Goal: Transaction & Acquisition: Purchase product/service

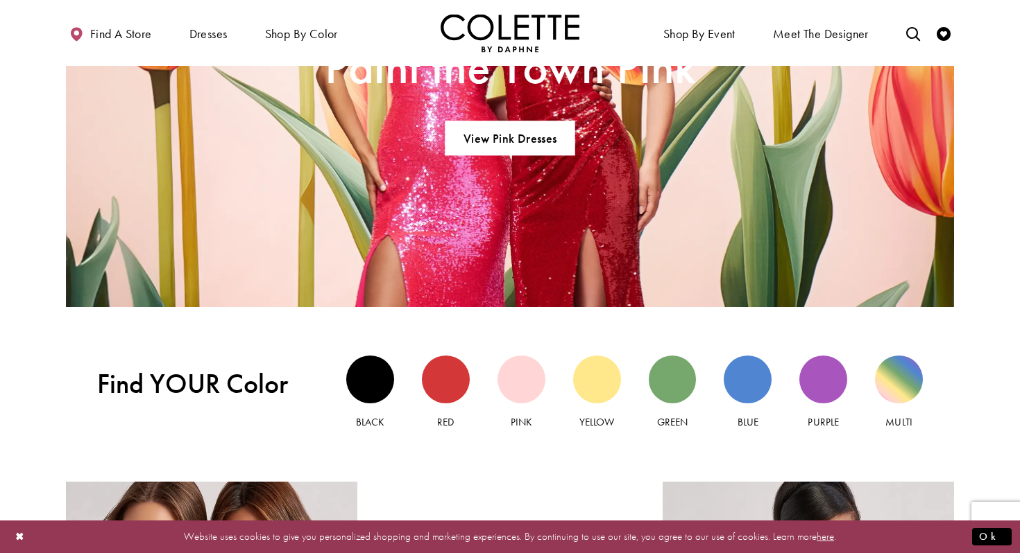
scroll to position [1122, 0]
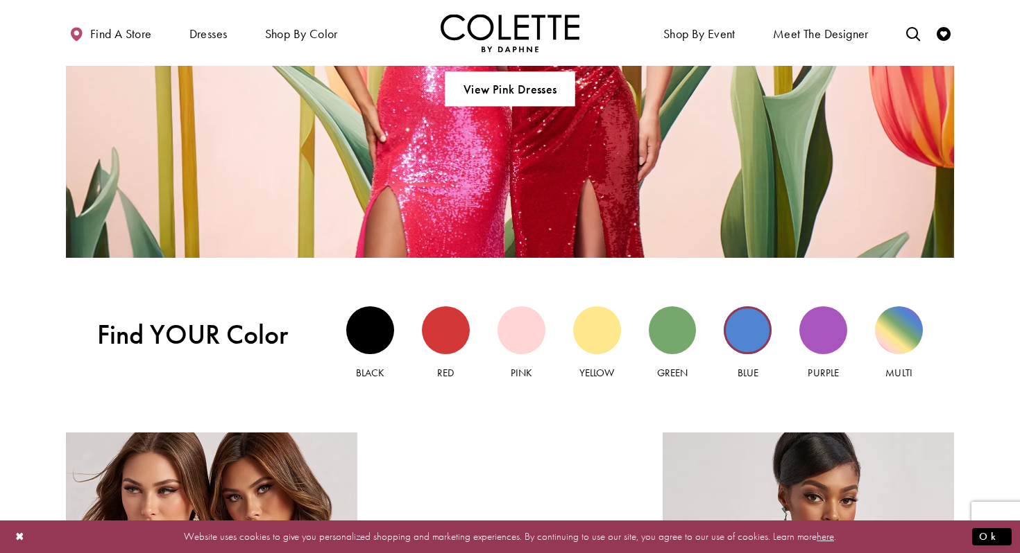
click at [731, 338] on div "Blue view" at bounding box center [747, 331] width 48 height 48
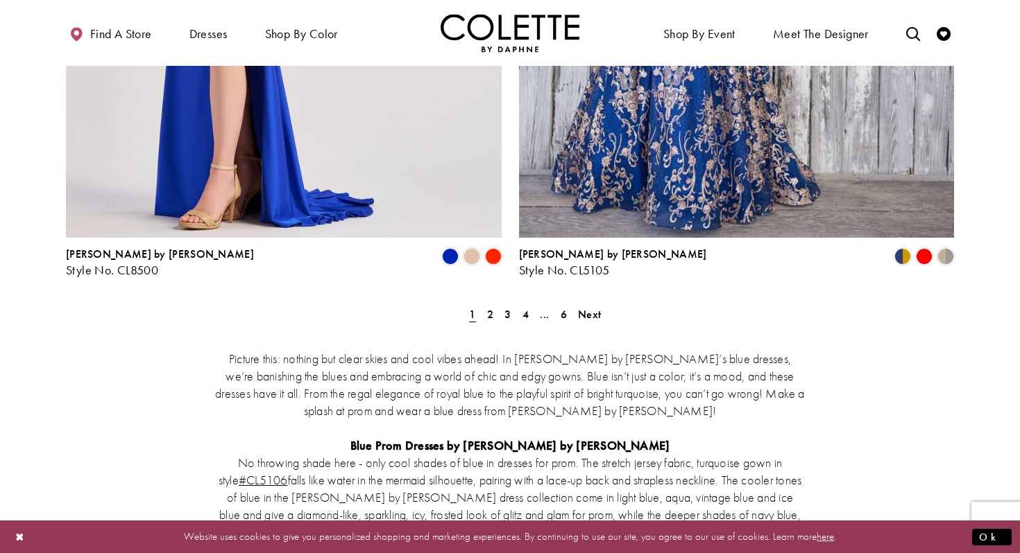
scroll to position [2640, 0]
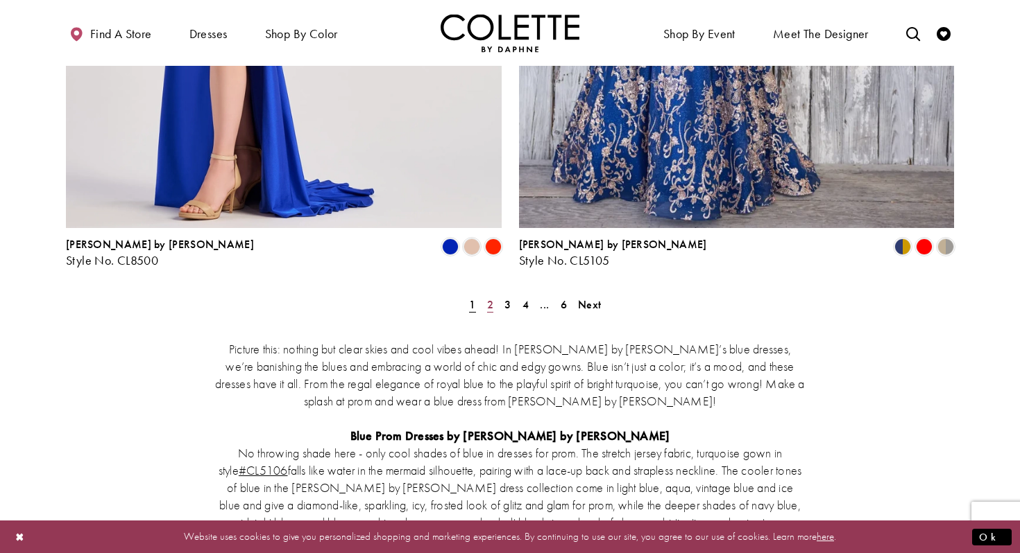
click at [490, 298] on span "2" at bounding box center [490, 305] width 6 height 15
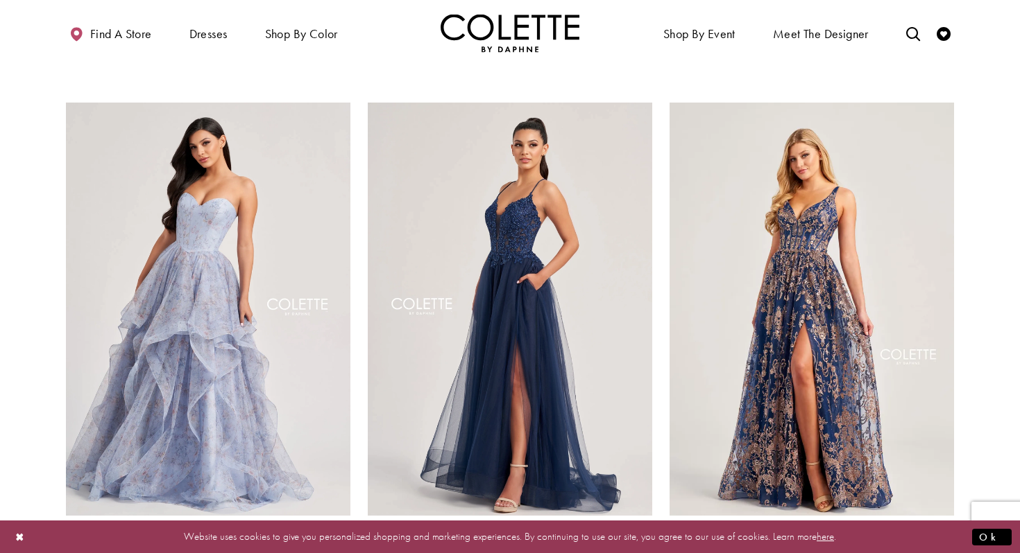
scroll to position [1622, 0]
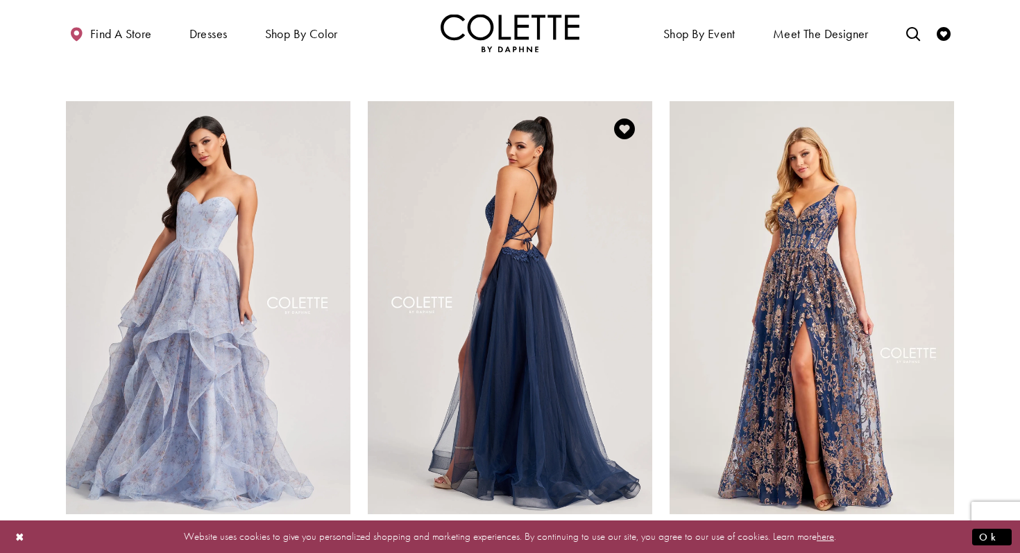
click at [445, 252] on img "Visit Colette by Daphne Style No. CL8320 Page" at bounding box center [510, 307] width 284 height 413
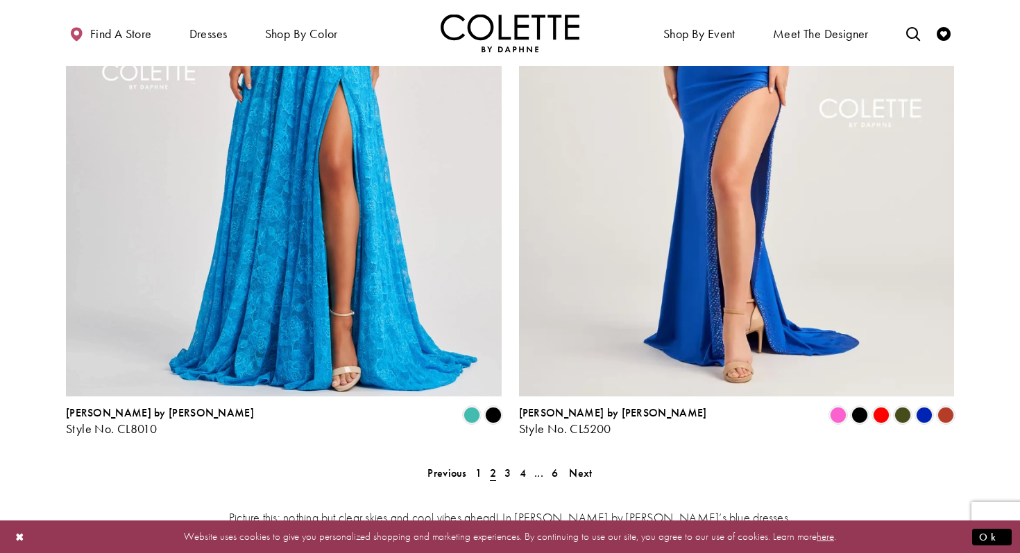
scroll to position [2474, 0]
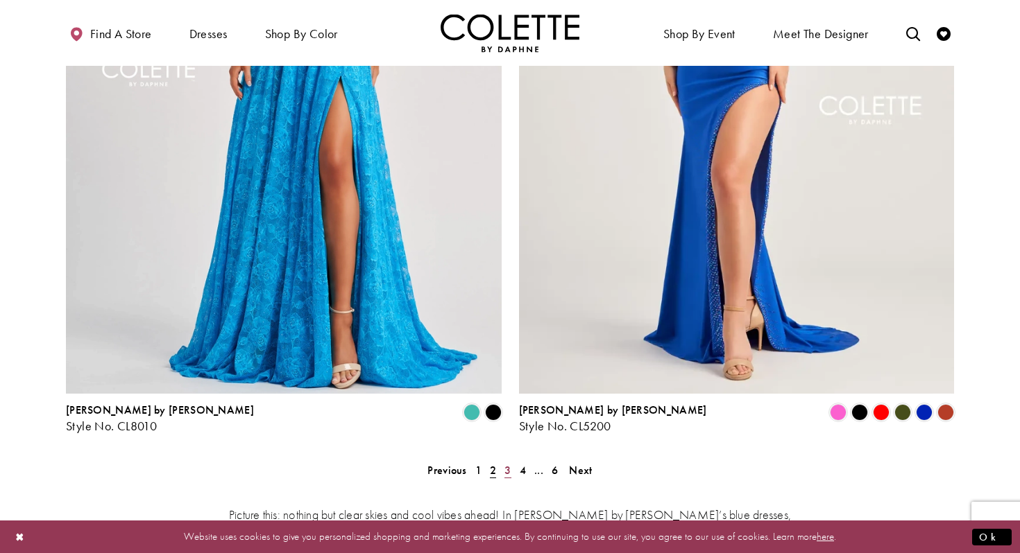
click at [507, 463] on span "3" at bounding box center [507, 470] width 6 height 15
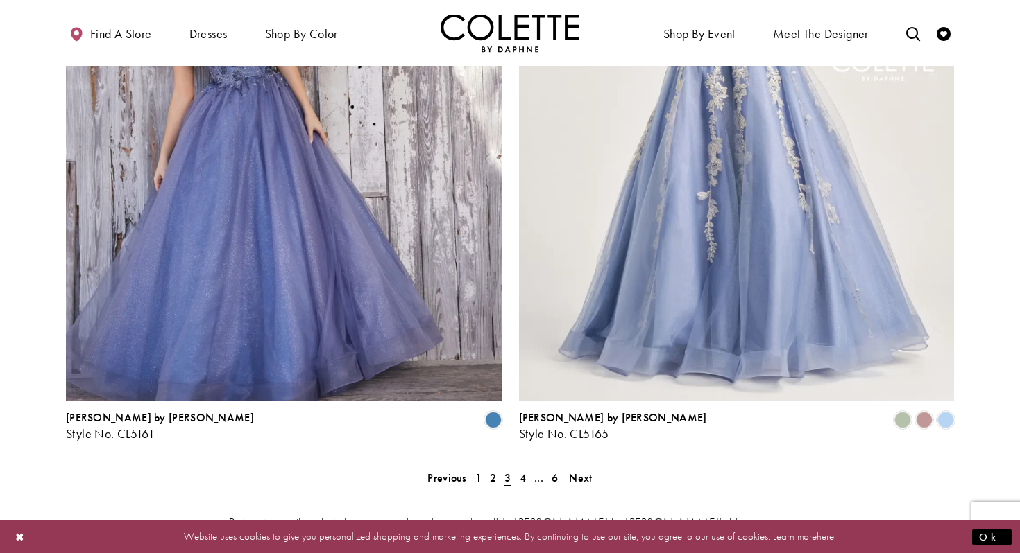
scroll to position [2472, 0]
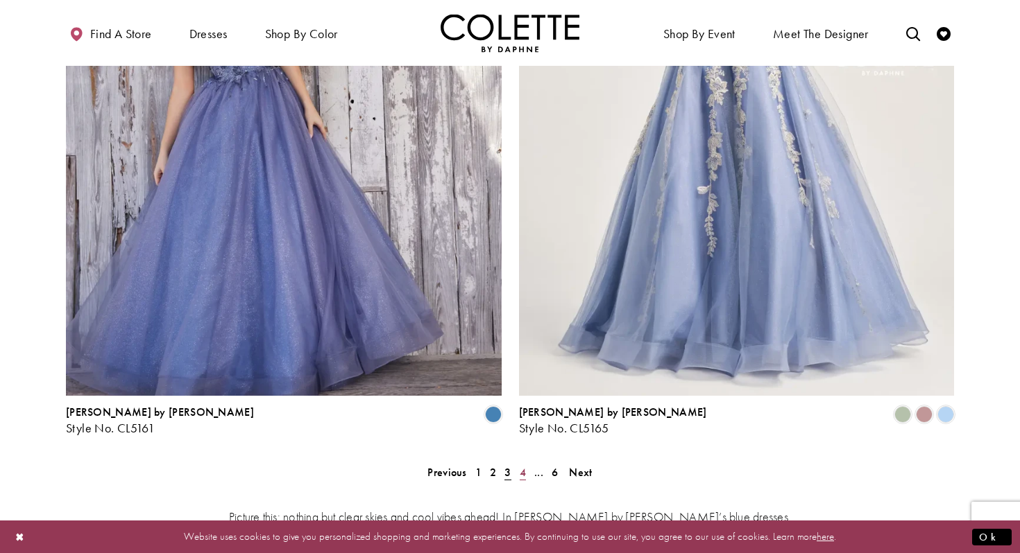
click at [524, 465] on span "4" at bounding box center [522, 472] width 6 height 15
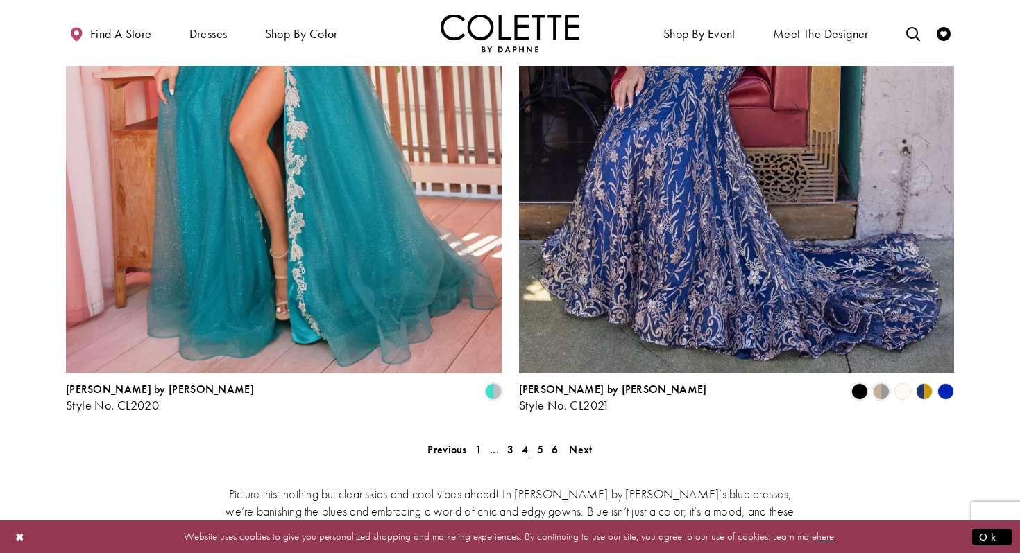
scroll to position [2528, 0]
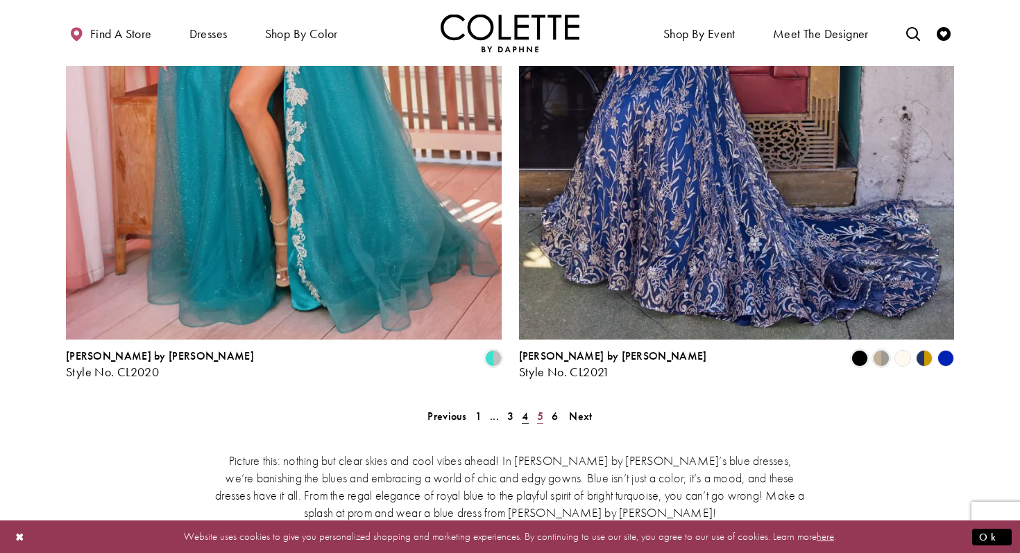
click at [540, 409] on span "5" at bounding box center [540, 416] width 6 height 15
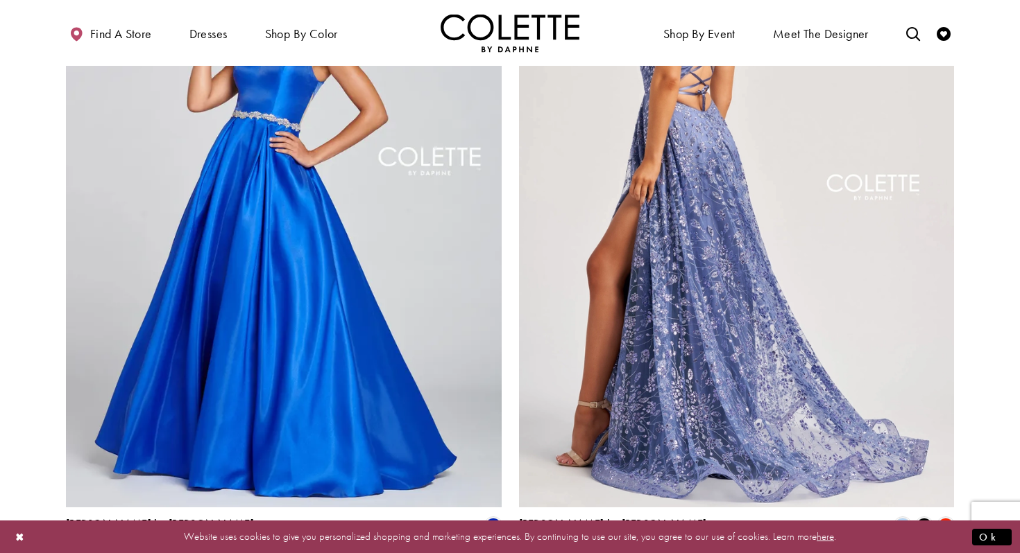
scroll to position [2347, 0]
